Goal: Task Accomplishment & Management: Complete application form

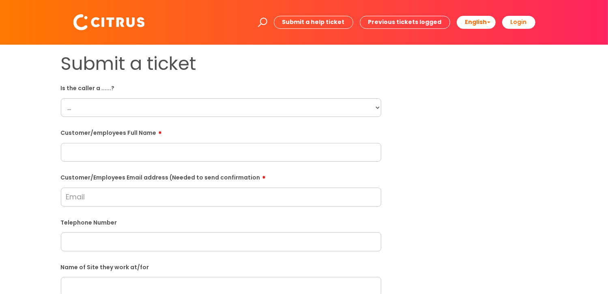
click at [380, 108] on select "... Citrus Customer Citrus Employee [DEMOGRAPHIC_DATA] Supplier" at bounding box center [221, 107] width 321 height 19
select select "Citrus Employee"
click at [61, 98] on select "... Citrus Customer Citrus Employee Contractor Supplier" at bounding box center [221, 107] width 321 height 19
click at [90, 155] on input "text" at bounding box center [221, 152] width 321 height 19
type input "Philip Neill"
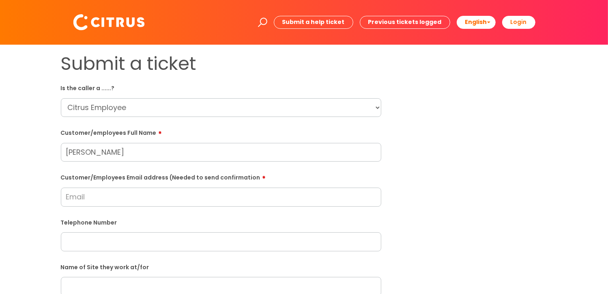
click at [76, 199] on input "Customer/Employees Email address (Needed to send confirmation" at bounding box center [221, 197] width 321 height 19
type input "phill14@live.co.uk"
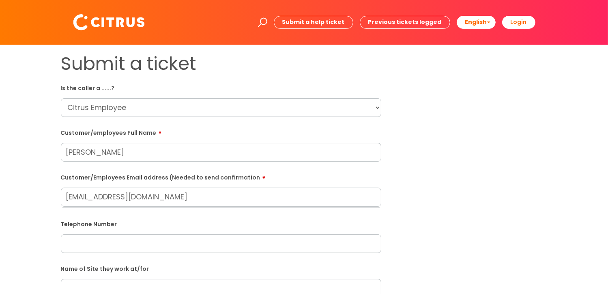
click at [77, 153] on input "Philip Neill" at bounding box center [221, 152] width 321 height 19
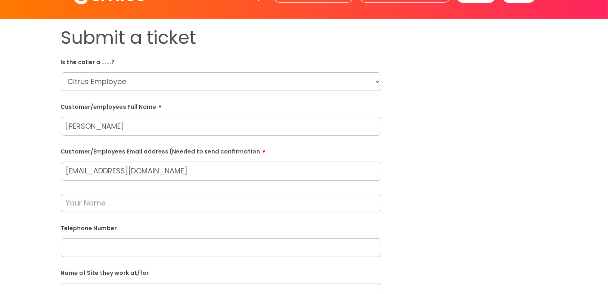
scroll to position [41, 0]
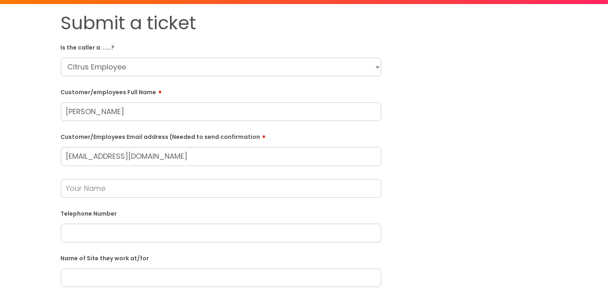
type input "Phillip Neill"
click at [108, 188] on input "text" at bounding box center [221, 188] width 321 height 19
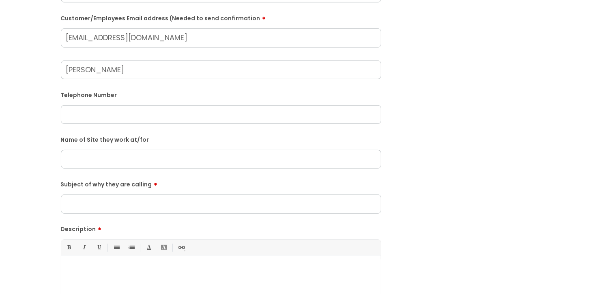
scroll to position [162, 0]
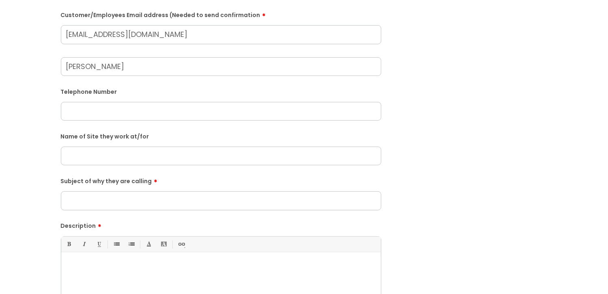
type input "Alan"
click at [91, 108] on input "text" at bounding box center [221, 111] width 321 height 19
click at [75, 118] on input "text" at bounding box center [221, 111] width 321 height 19
paste input "07411832993"
type input "07411832993"
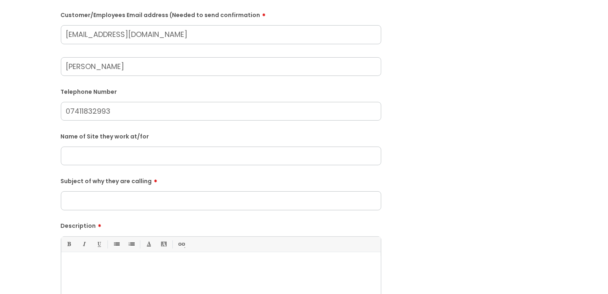
click at [77, 152] on input "text" at bounding box center [221, 156] width 321 height 19
type input "St John the Baptist School, Botley"
click at [82, 206] on input "Subject of why they are calling" at bounding box center [221, 200] width 321 height 19
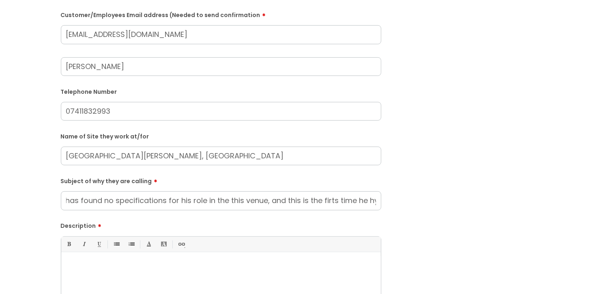
scroll to position [0, 127]
click at [321, 200] on input "Phil advises that he has found no specifications for his role in the this venue…" at bounding box center [221, 200] width 321 height 19
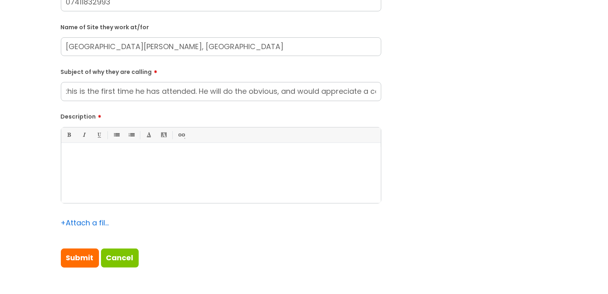
scroll to position [284, 0]
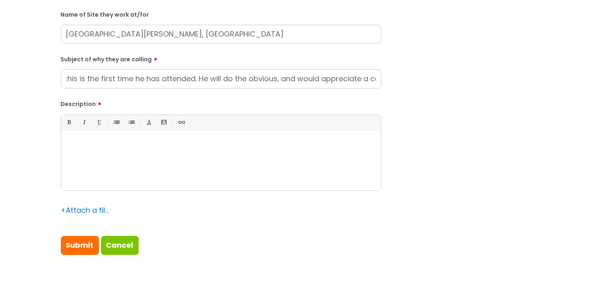
type input "Phil advises that he has found no specifications for his role in the this venue…"
click at [101, 147] on p at bounding box center [221, 143] width 308 height 7
click at [82, 245] on input "Submit" at bounding box center [80, 245] width 38 height 19
type input "Please Wait..."
